Goal: Task Accomplishment & Management: Complete application form

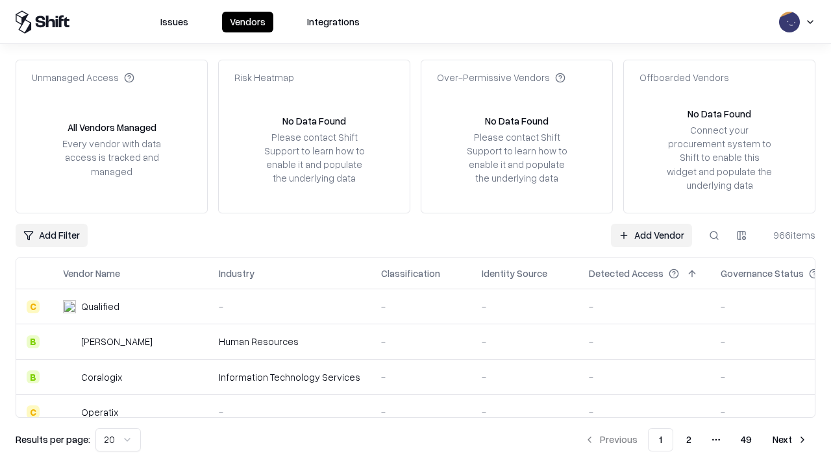
click at [651, 235] on link "Add Vendor" at bounding box center [651, 235] width 81 height 23
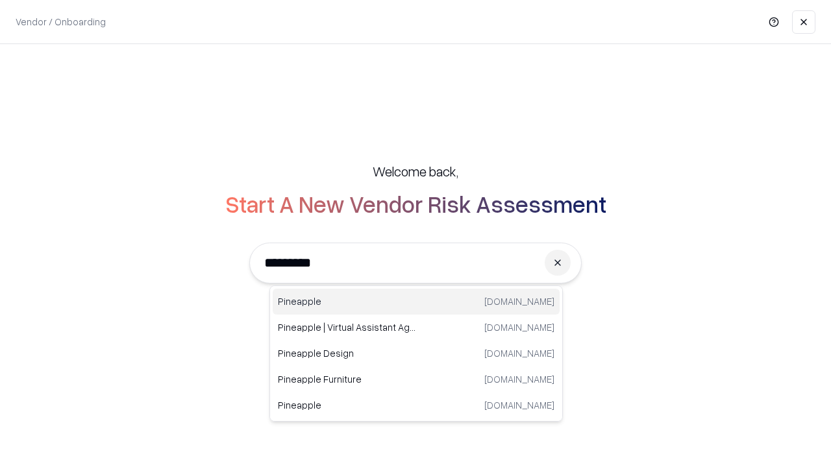
click at [416, 302] on div "Pineapple [DOMAIN_NAME]" at bounding box center [416, 302] width 287 height 26
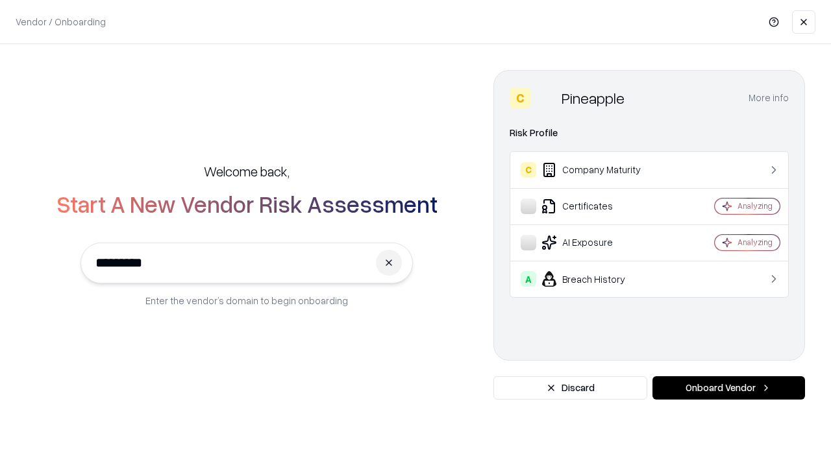
type input "*********"
click at [728, 388] on button "Onboard Vendor" at bounding box center [728, 387] width 153 height 23
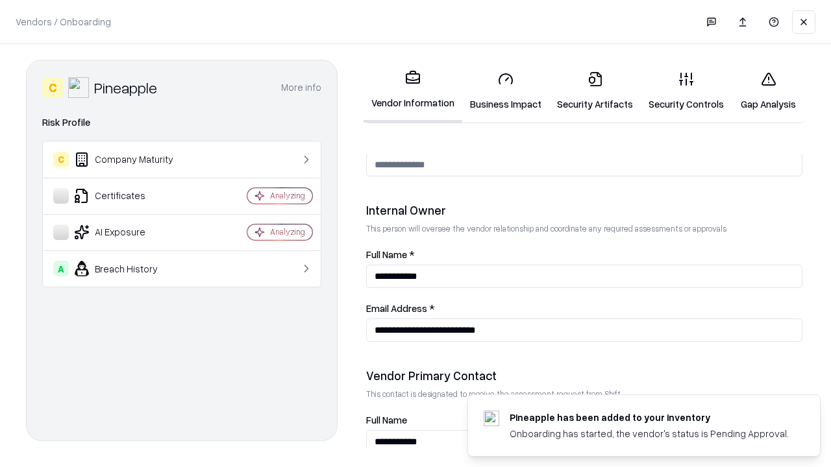
scroll to position [672, 0]
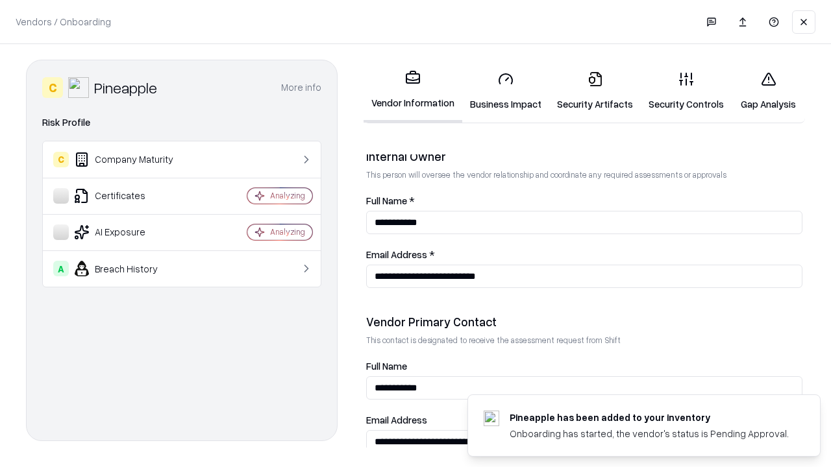
click at [595, 91] on link "Security Artifacts" at bounding box center [595, 91] width 92 height 60
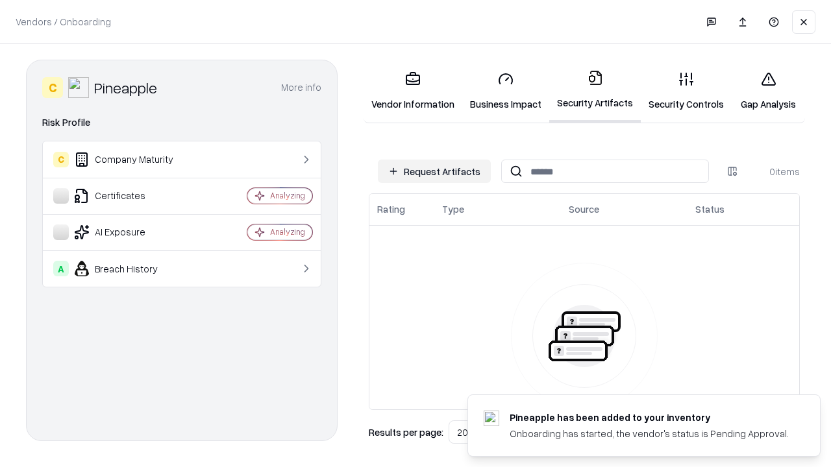
click at [434, 171] on button "Request Artifacts" at bounding box center [434, 171] width 113 height 23
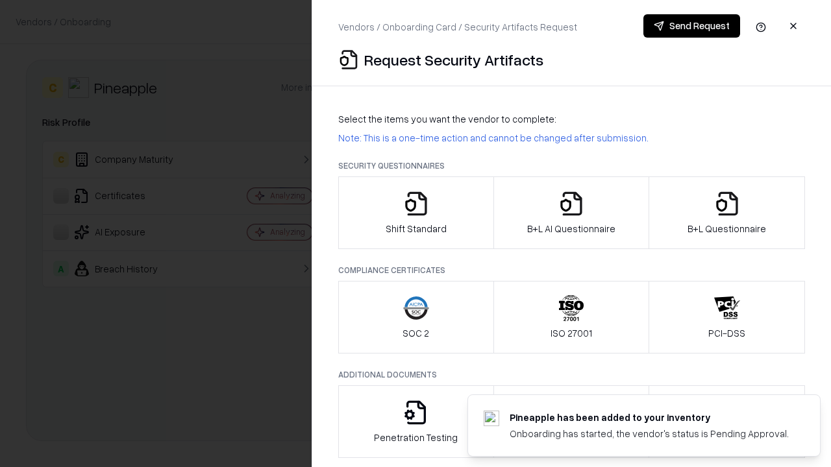
click at [726, 213] on icon "button" at bounding box center [727, 204] width 26 height 26
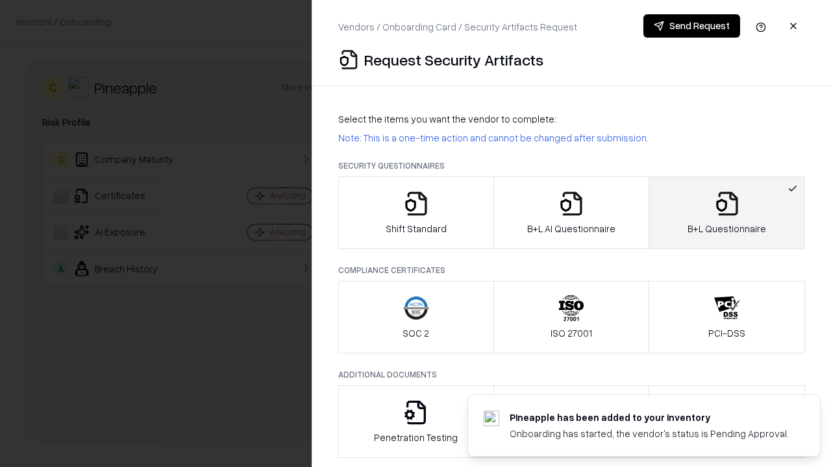
click at [571, 213] on icon "button" at bounding box center [571, 204] width 26 height 26
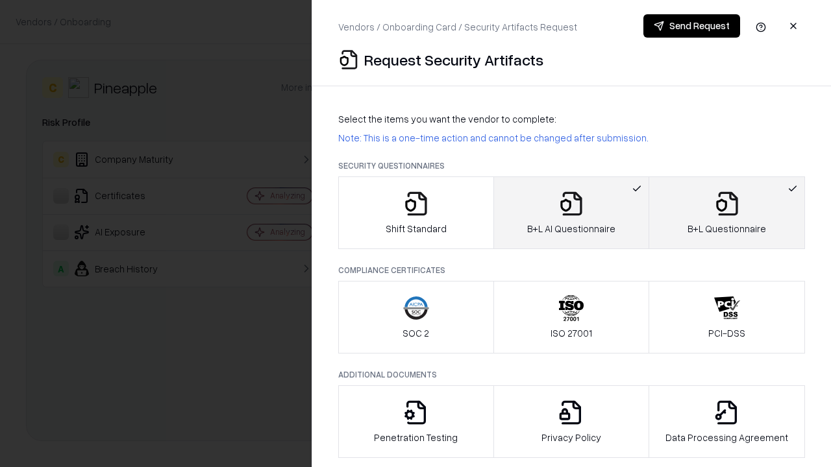
click at [691, 26] on button "Send Request" at bounding box center [691, 25] width 97 height 23
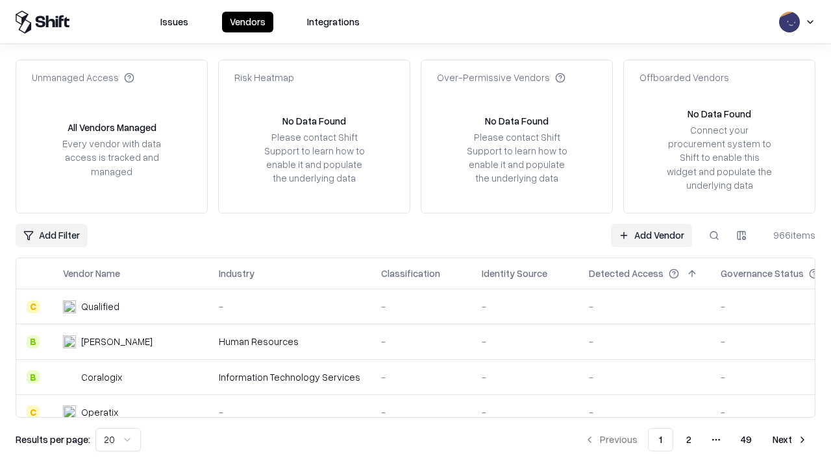
click at [714, 235] on button at bounding box center [713, 235] width 23 height 23
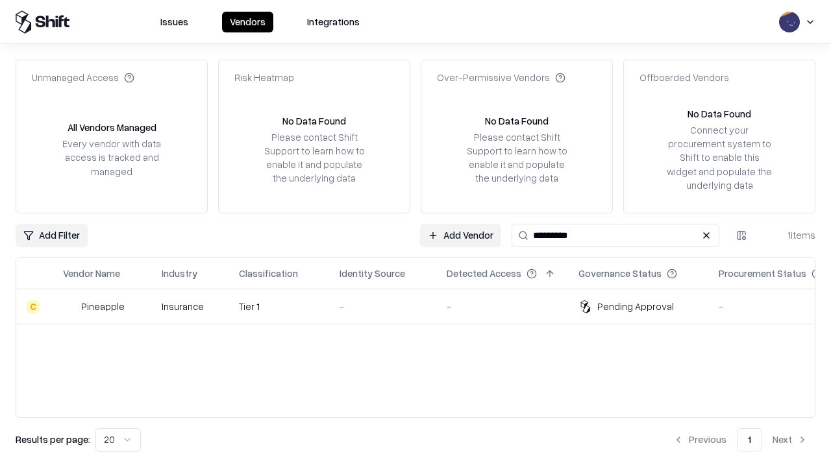
type input "*********"
click at [423, 306] on div "-" at bounding box center [382, 307] width 86 height 14
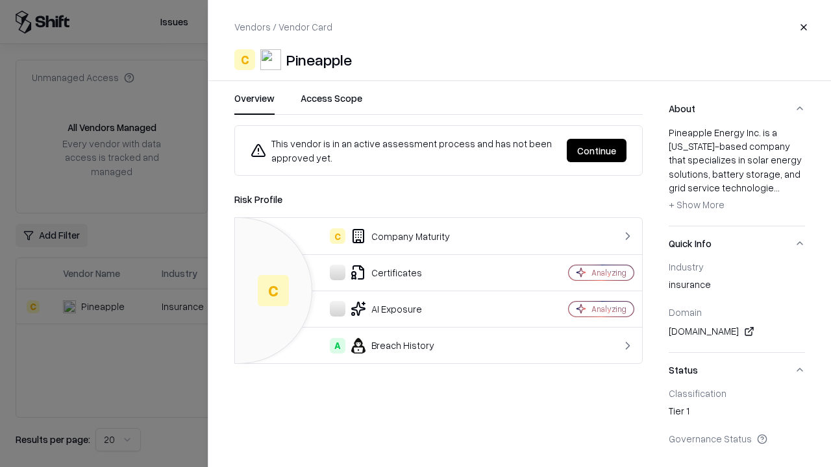
click at [596, 151] on button "Continue" at bounding box center [597, 150] width 60 height 23
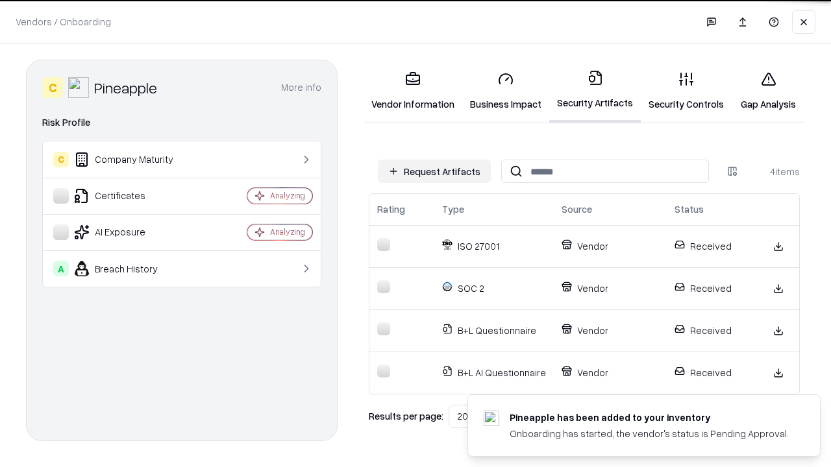
click at [768, 91] on link "Gap Analysis" at bounding box center [767, 91] width 73 height 60
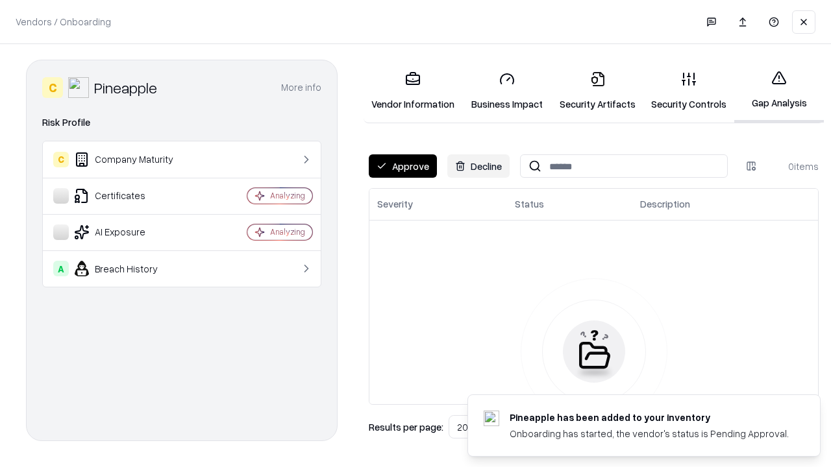
click at [402, 166] on button "Approve" at bounding box center [403, 165] width 68 height 23
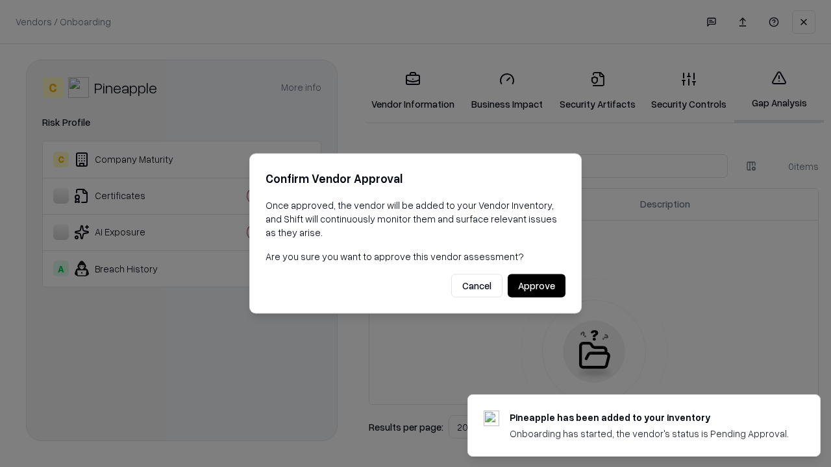
click at [536, 286] on button "Approve" at bounding box center [537, 286] width 58 height 23
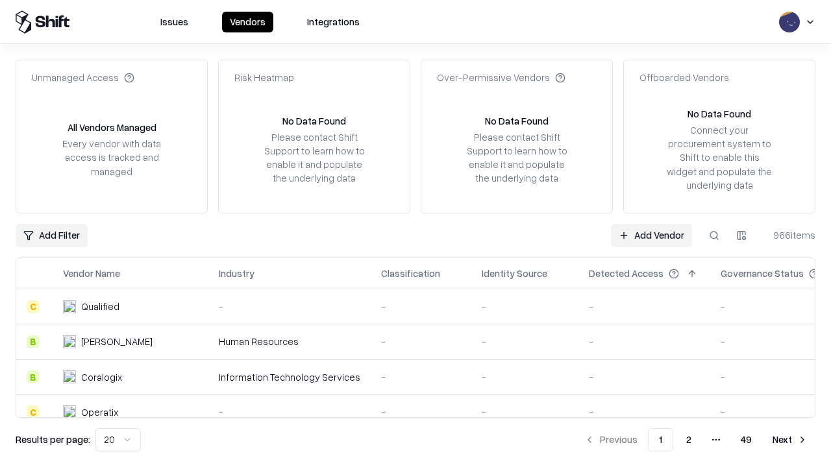
type input "*********"
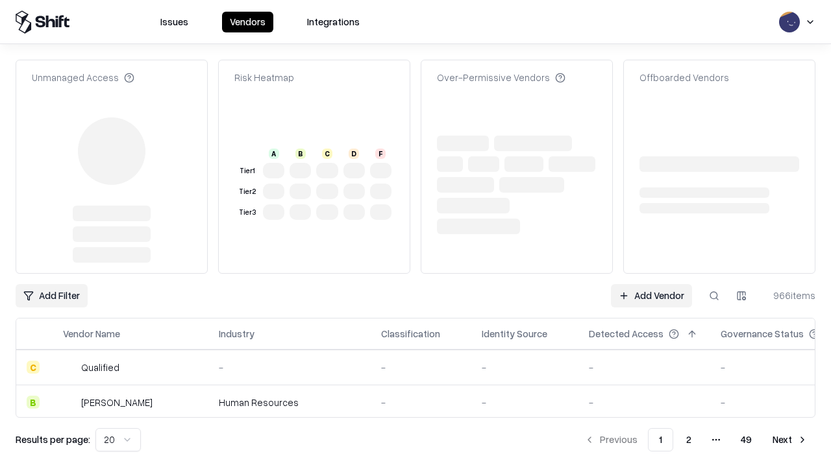
click at [651, 284] on link "Add Vendor" at bounding box center [651, 295] width 81 height 23
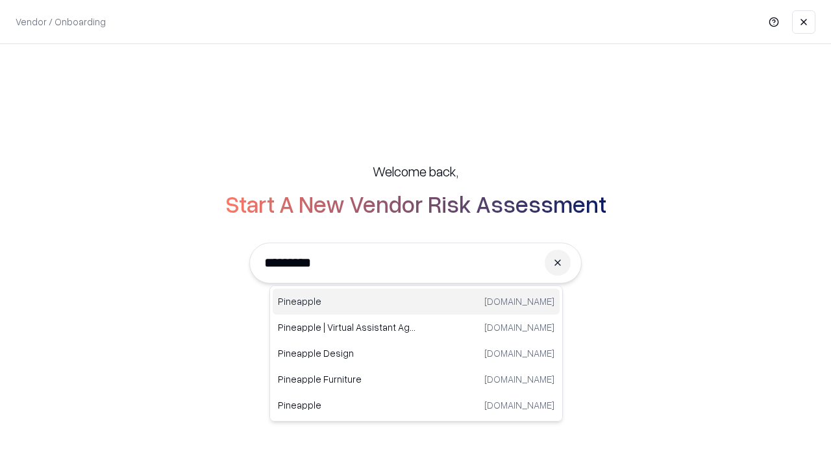
click at [416, 302] on div "Pineapple [DOMAIN_NAME]" at bounding box center [416, 302] width 287 height 26
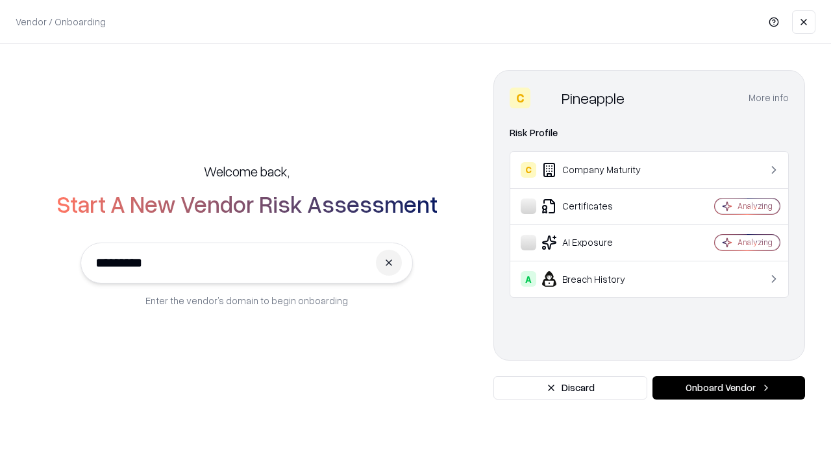
type input "*********"
click at [728, 388] on button "Onboard Vendor" at bounding box center [728, 387] width 153 height 23
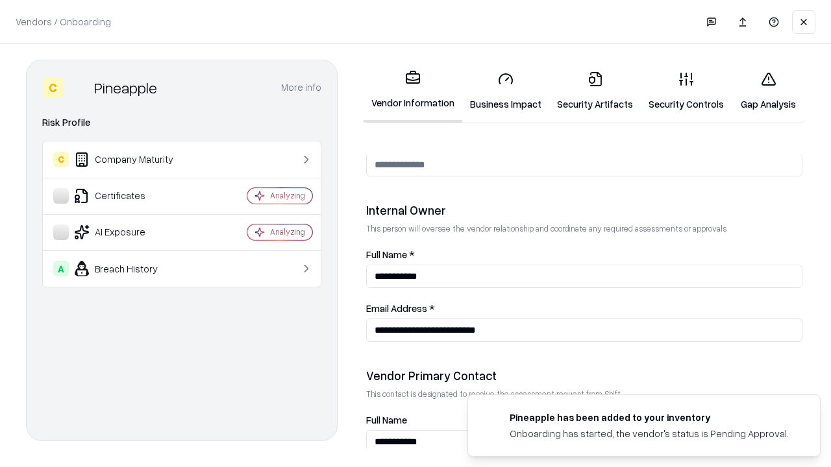
scroll to position [672, 0]
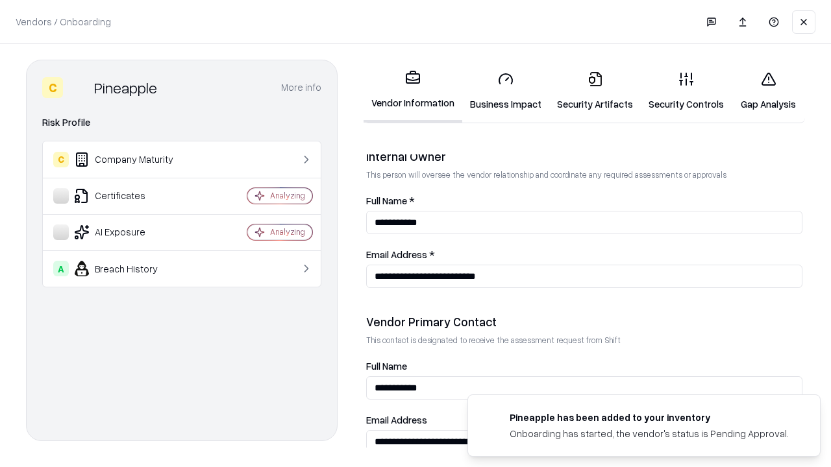
click at [768, 91] on link "Gap Analysis" at bounding box center [767, 91] width 73 height 60
